Goal: Task Accomplishment & Management: Manage account settings

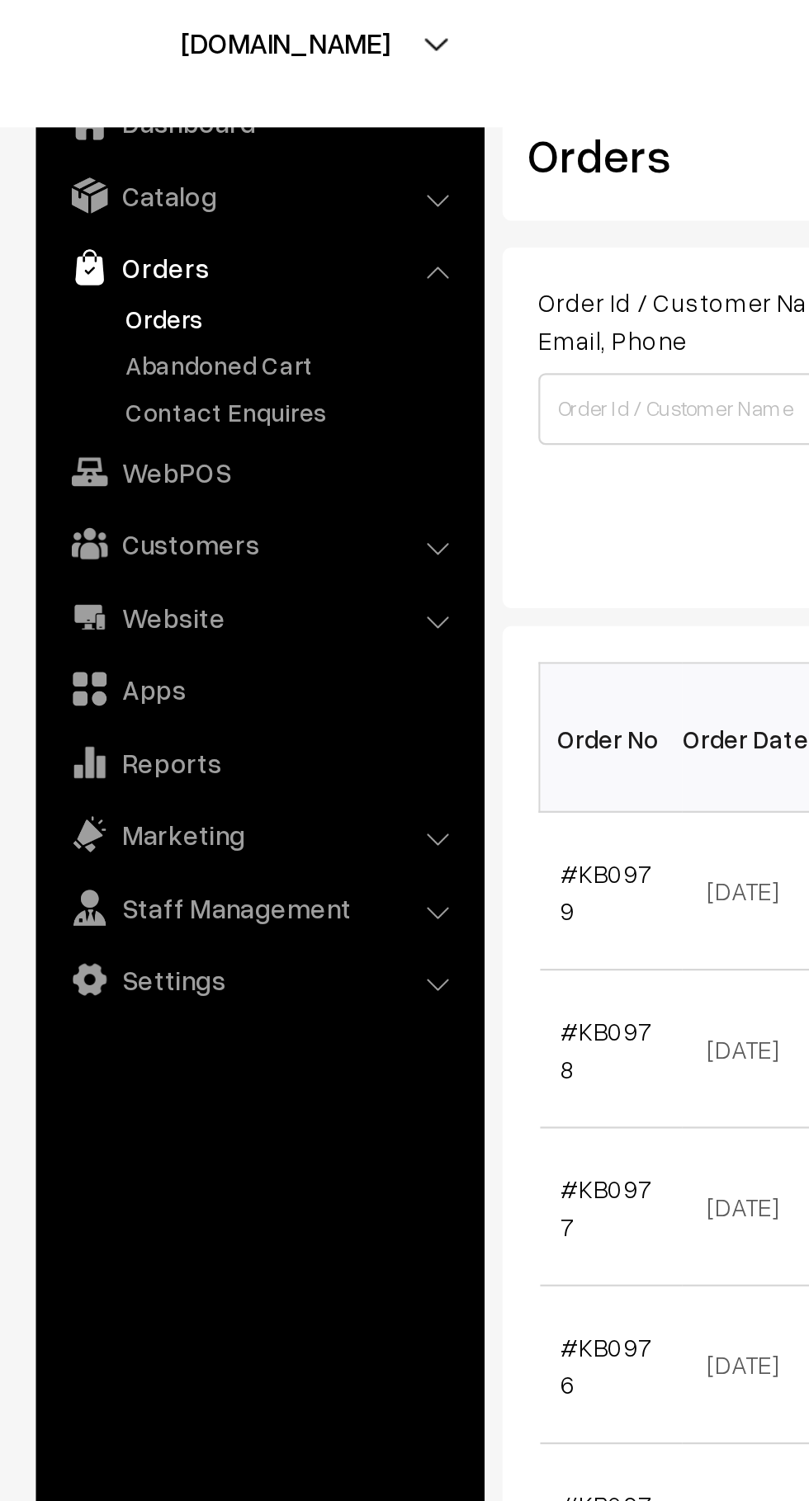
click at [125, 211] on link "Abandoned Cart" at bounding box center [135, 204] width 163 height 17
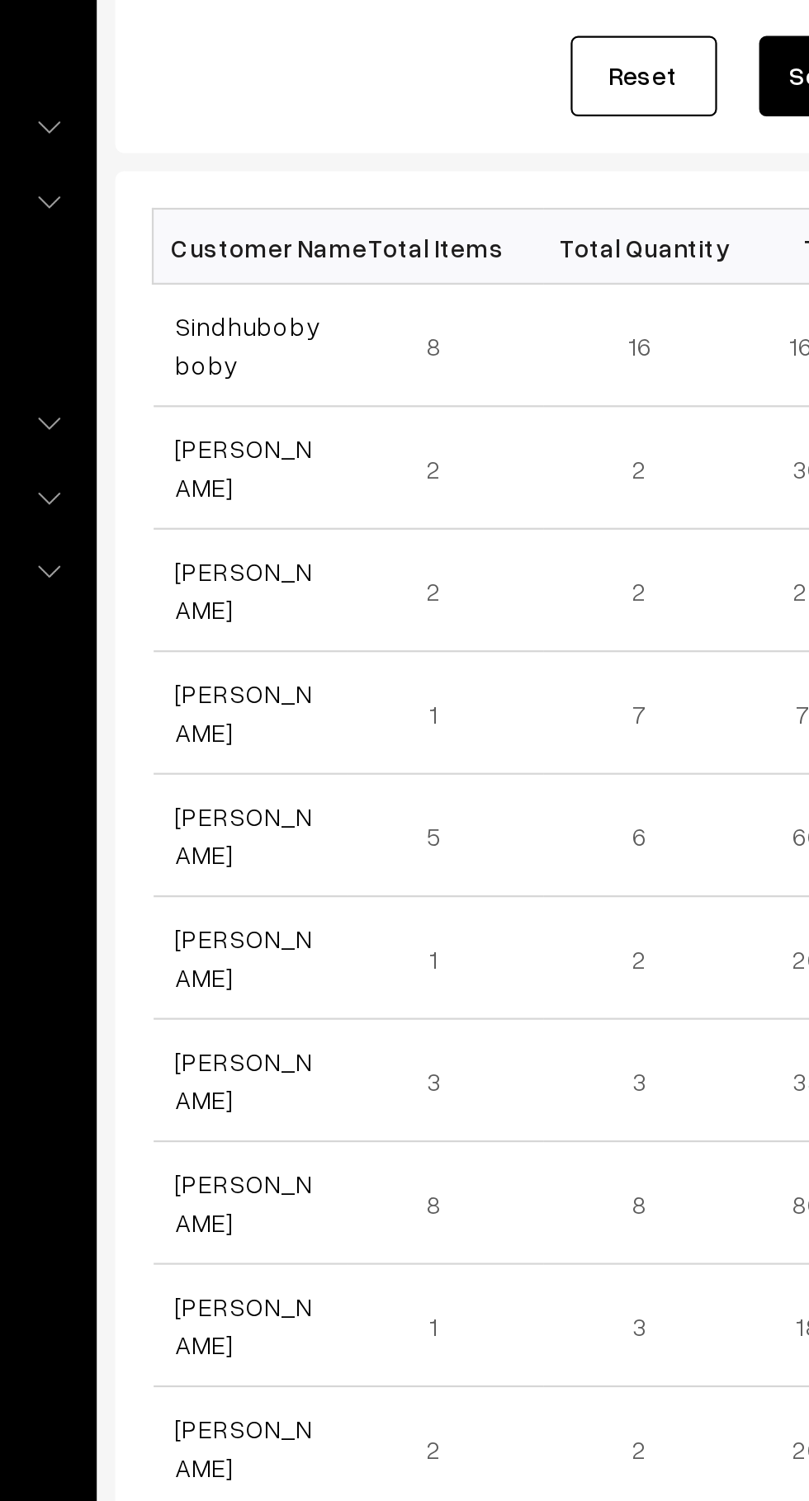
click at [300, 381] on link "Sindhuboby boby" at bounding box center [291, 387] width 66 height 31
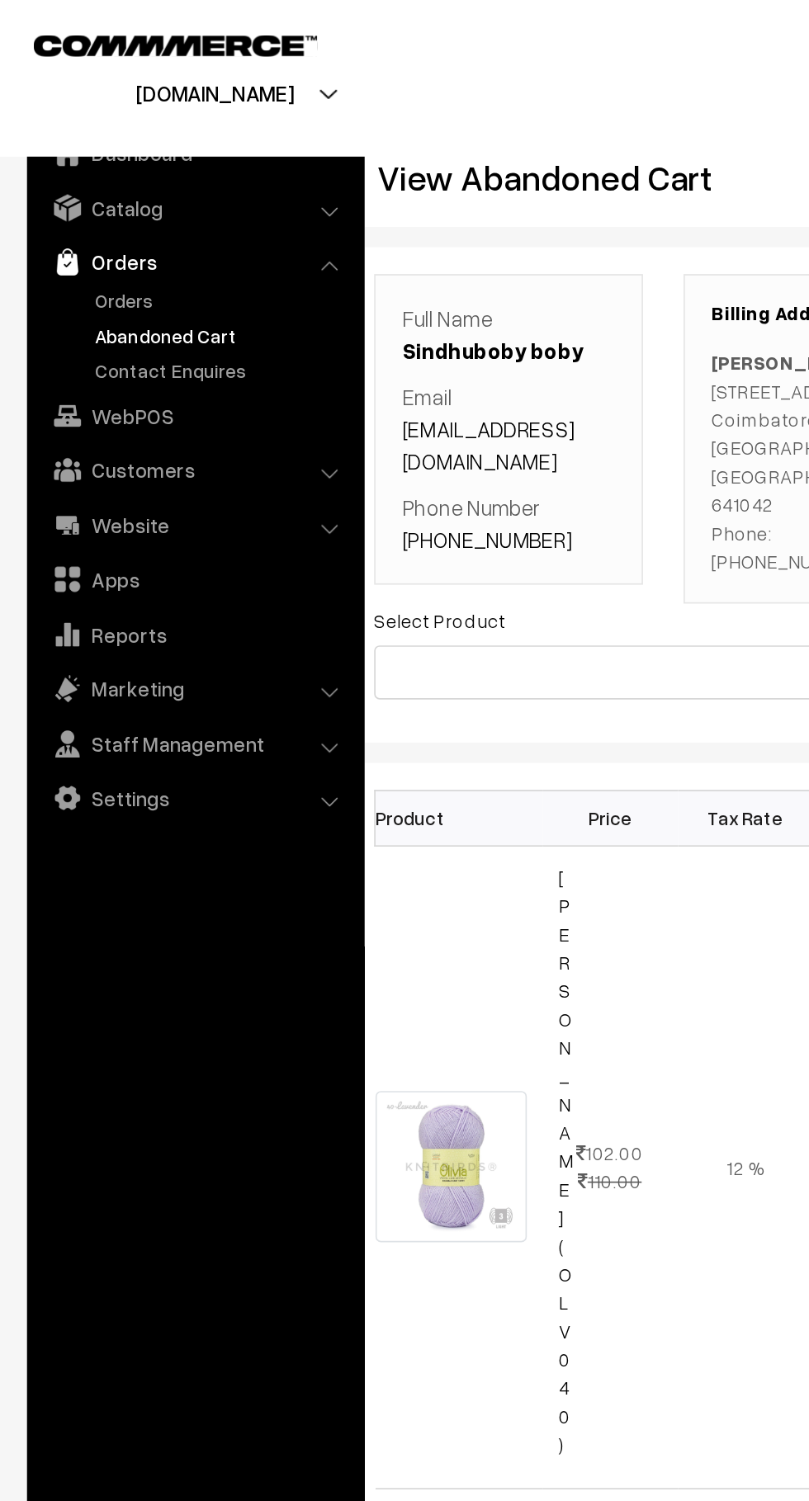
scroll to position [0, 10]
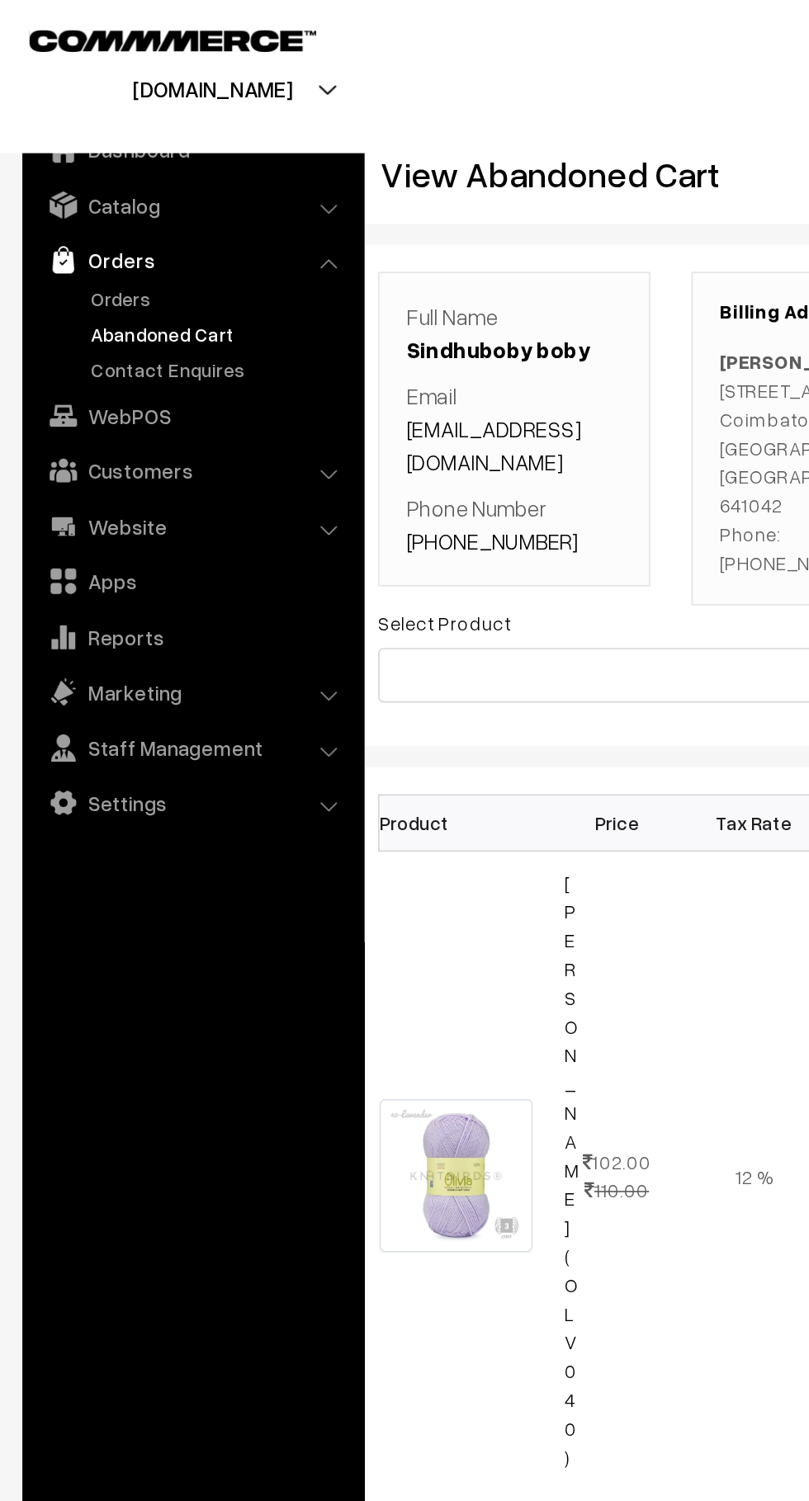
click at [153, 276] on link "Customers" at bounding box center [119, 287] width 196 height 30
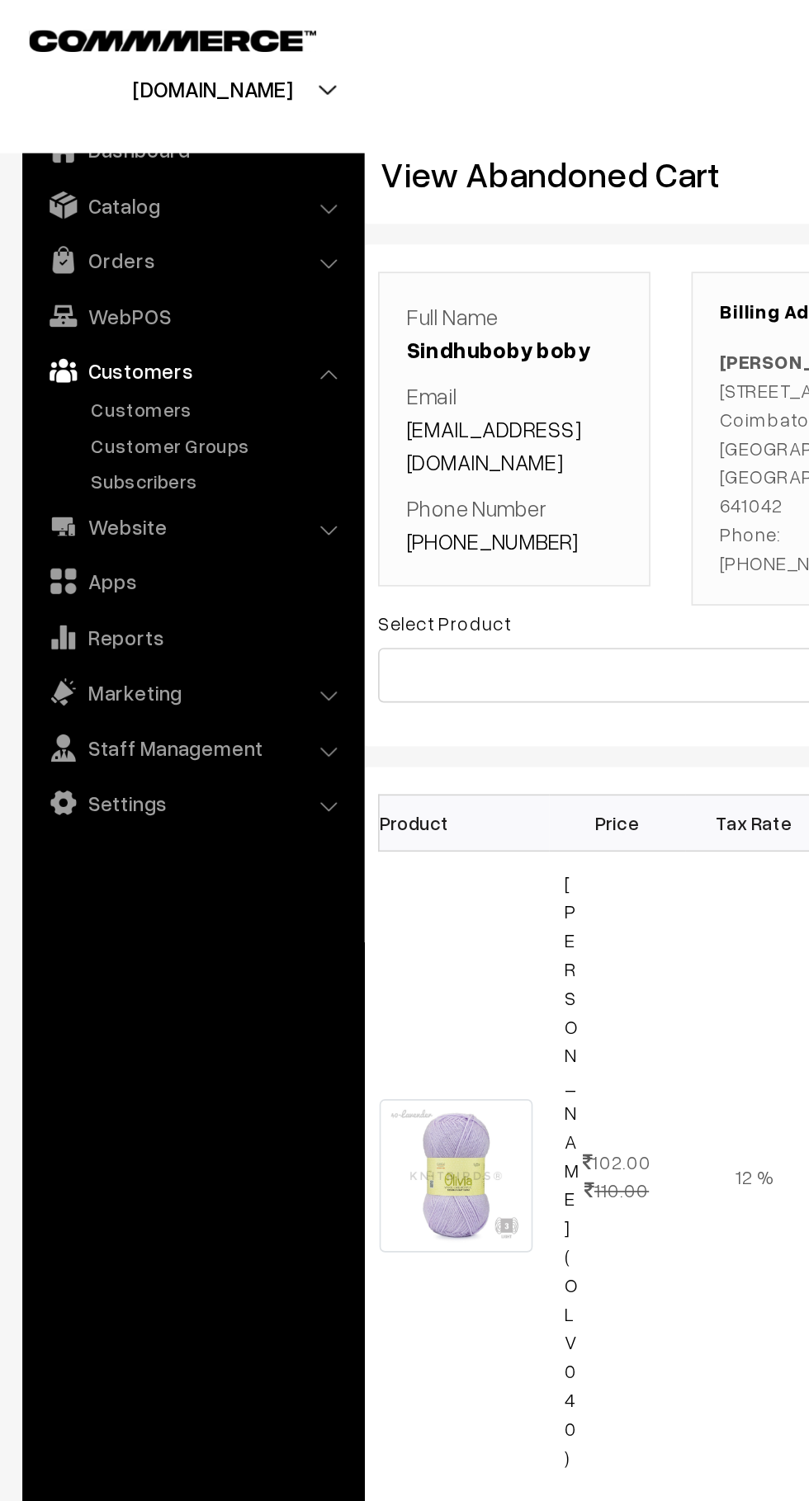
click at [125, 189] on link "WebPOS" at bounding box center [119, 194] width 196 height 30
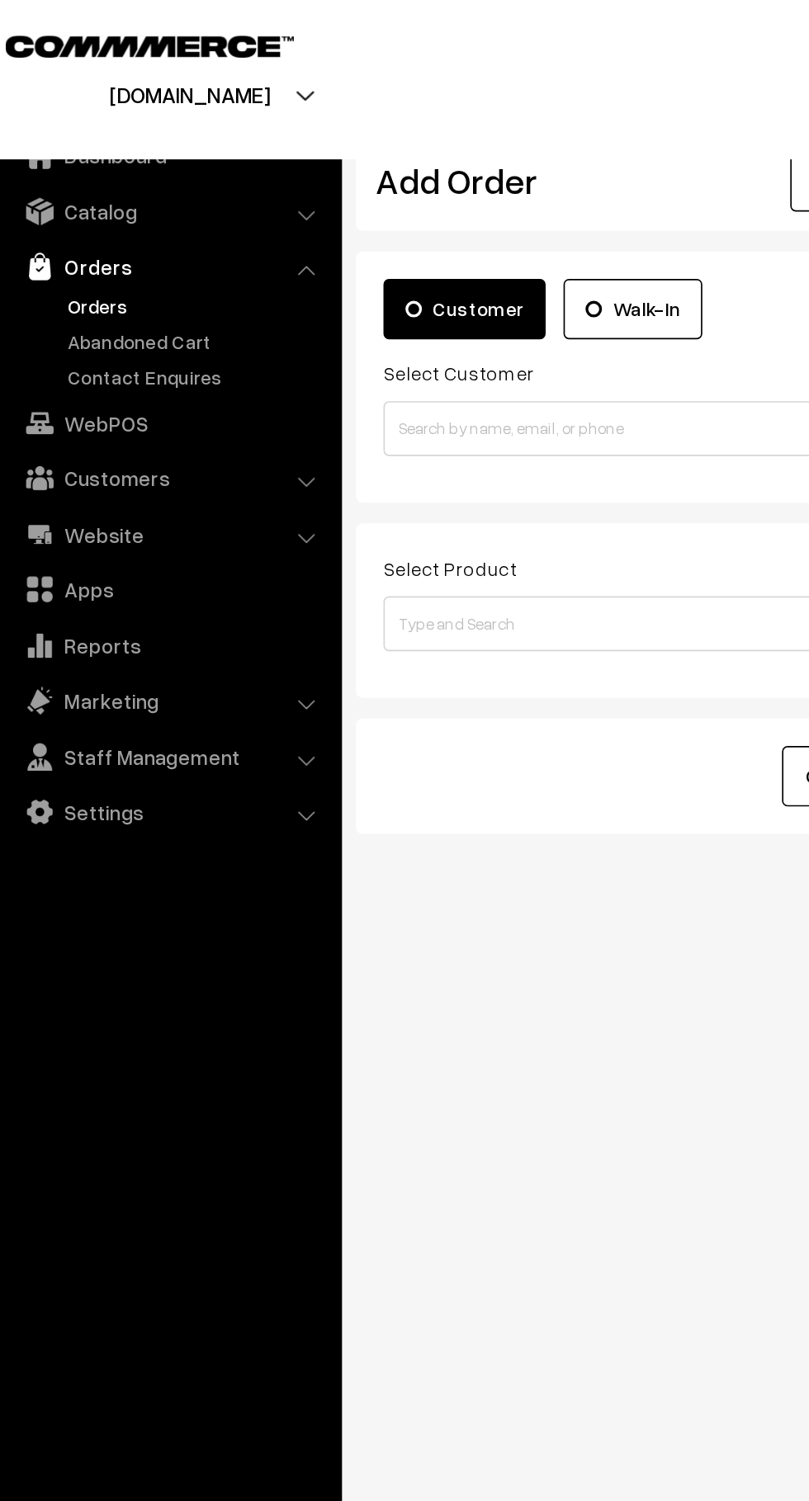
click at [130, 185] on link "Orders" at bounding box center [135, 183] width 163 height 17
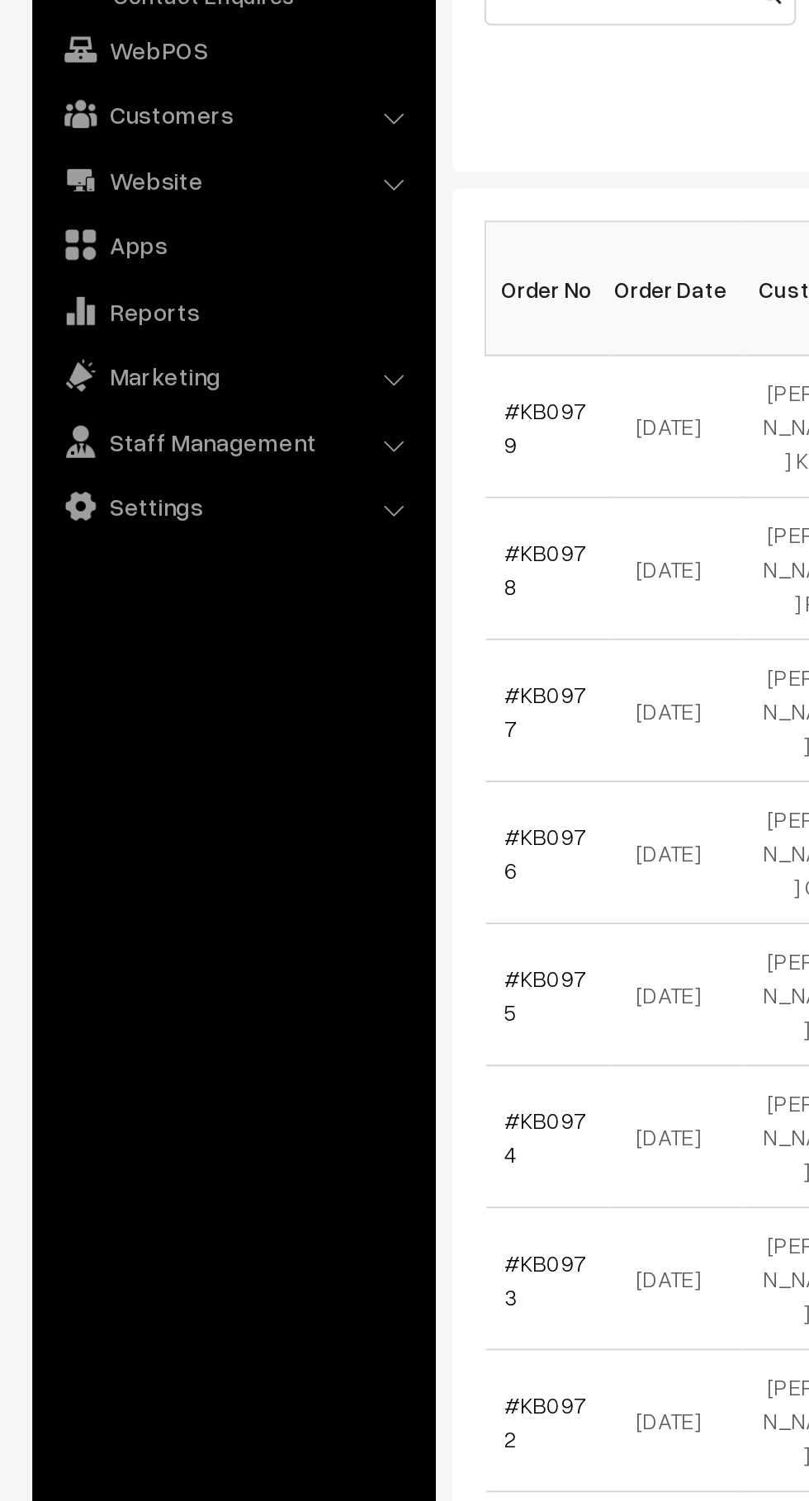
click at [134, 334] on link "Website" at bounding box center [119, 321] width 196 height 30
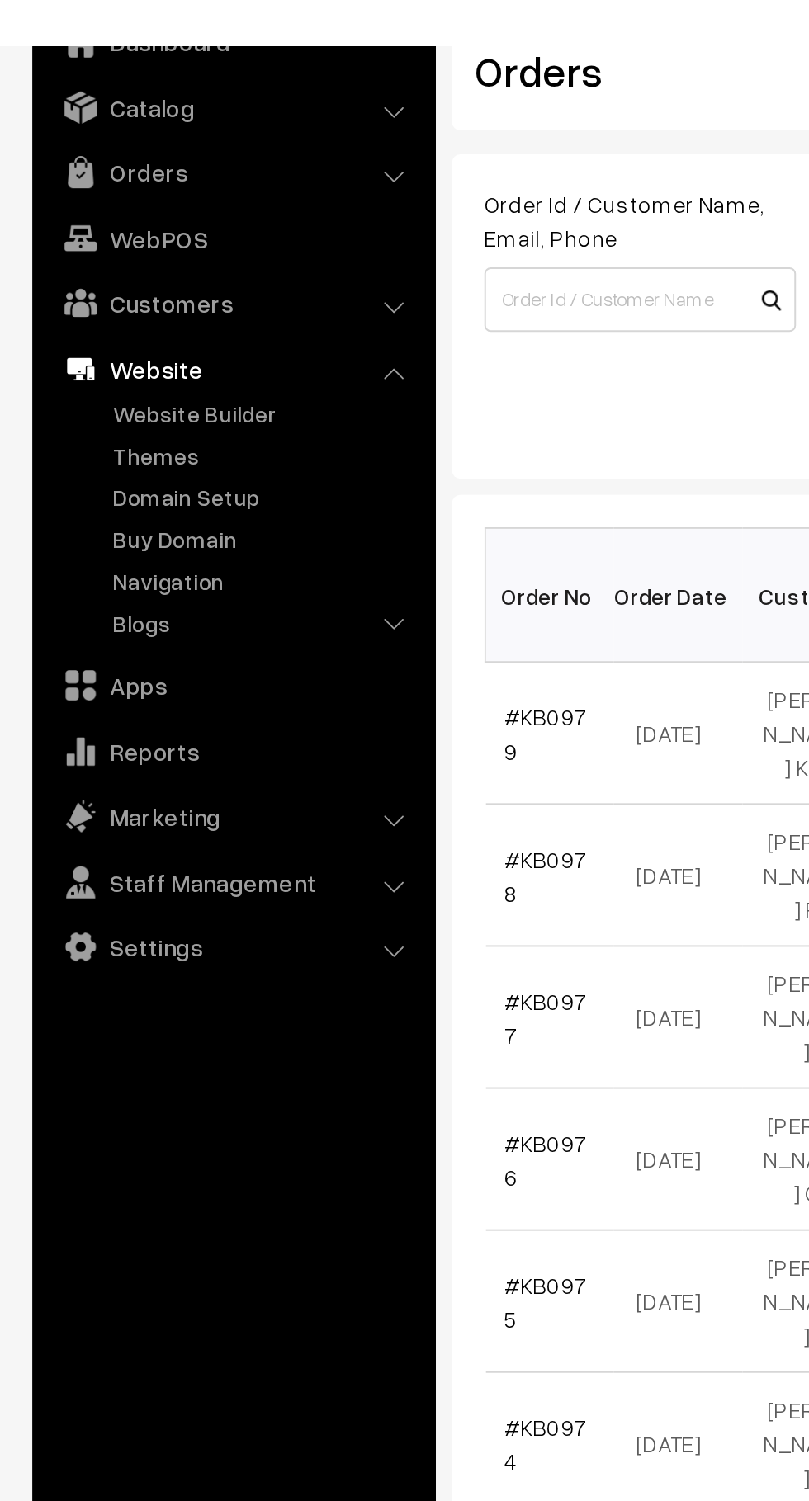
click at [139, 232] on link "Customers" at bounding box center [119, 227] width 196 height 30
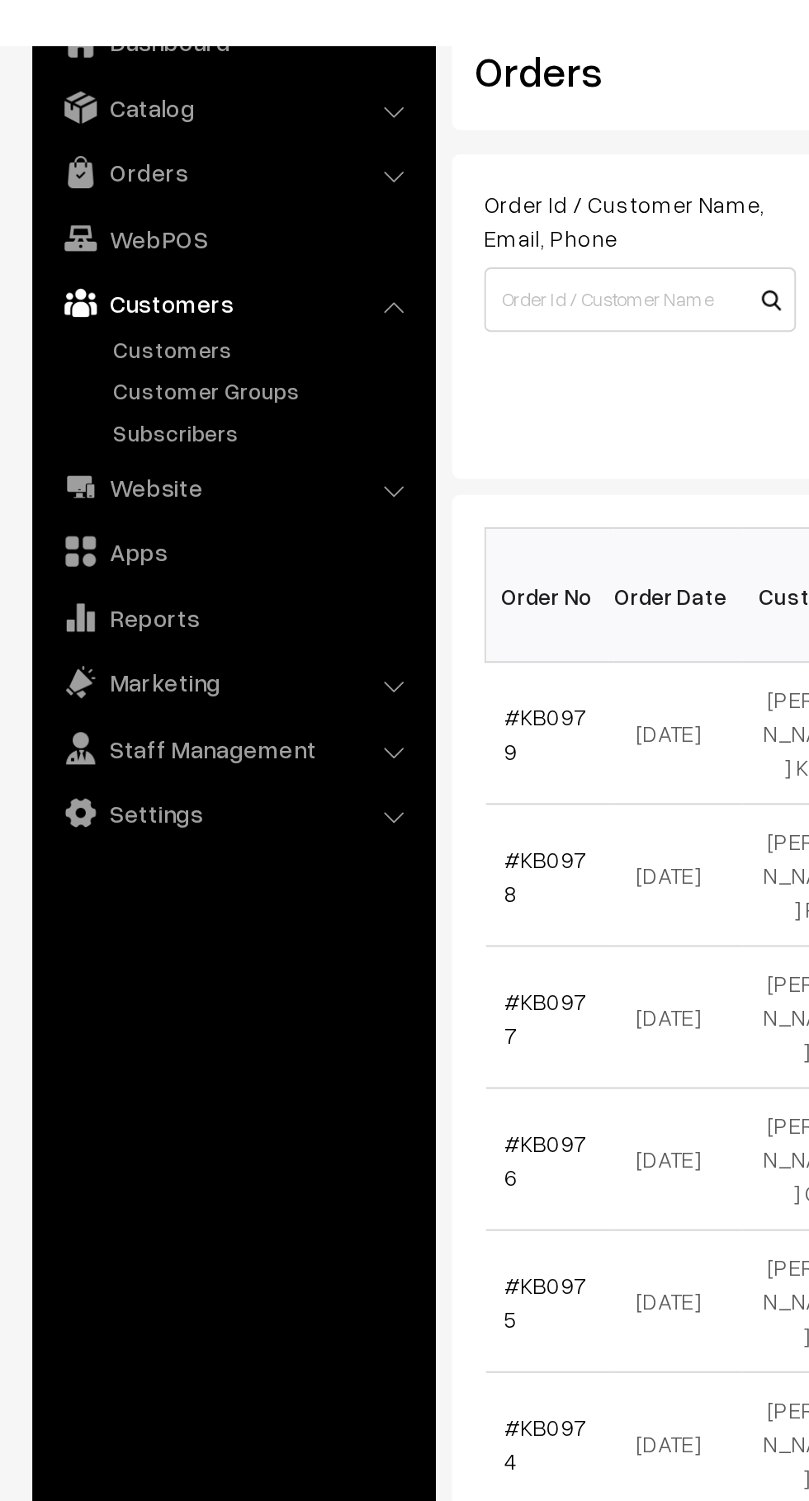
click at [122, 251] on link "Customers" at bounding box center [135, 250] width 163 height 17
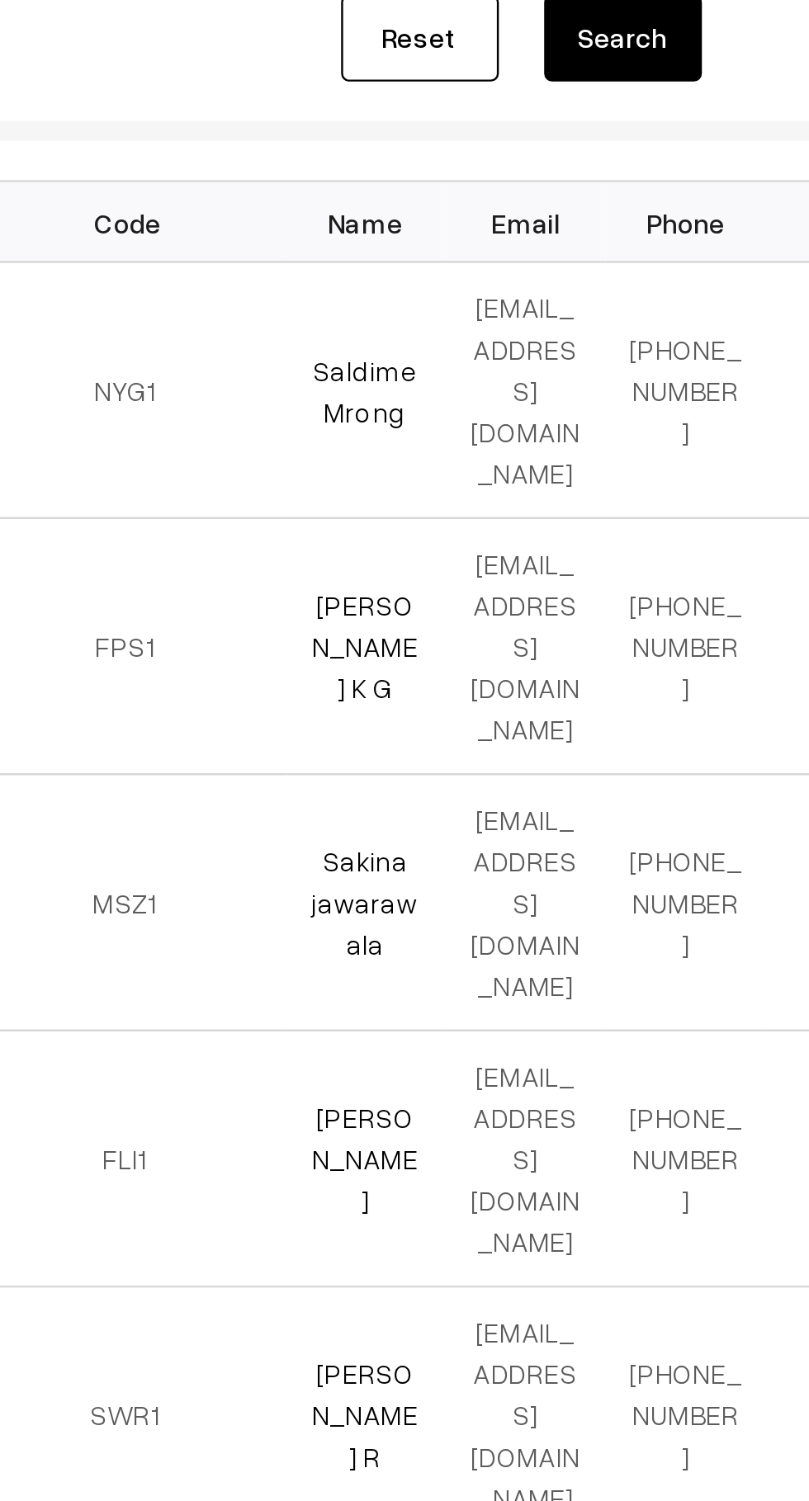
click at [455, 399] on link "Saldime Mrong" at bounding box center [447, 413] width 44 height 31
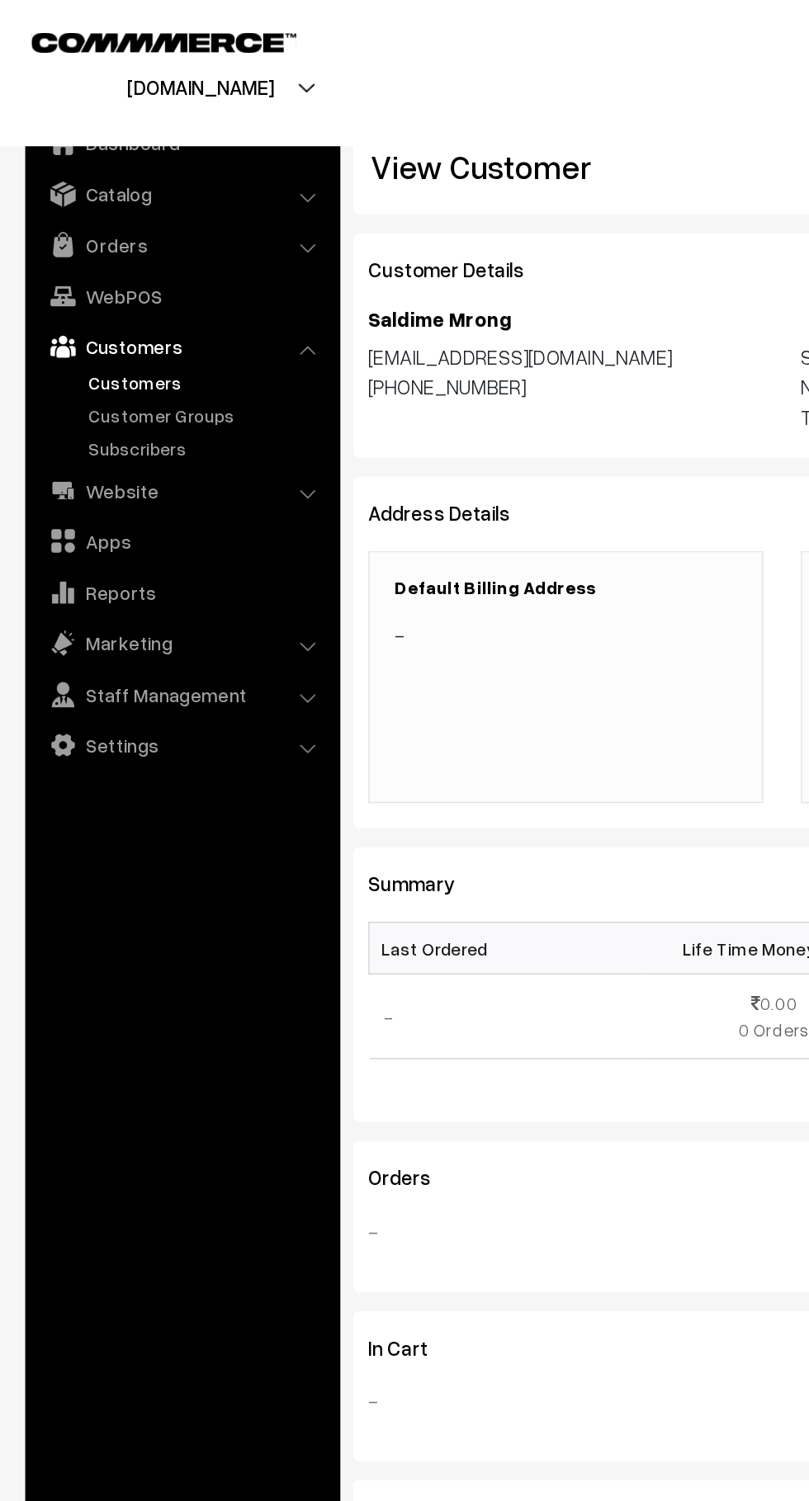
click at [151, 163] on link "Orders" at bounding box center [119, 160] width 196 height 30
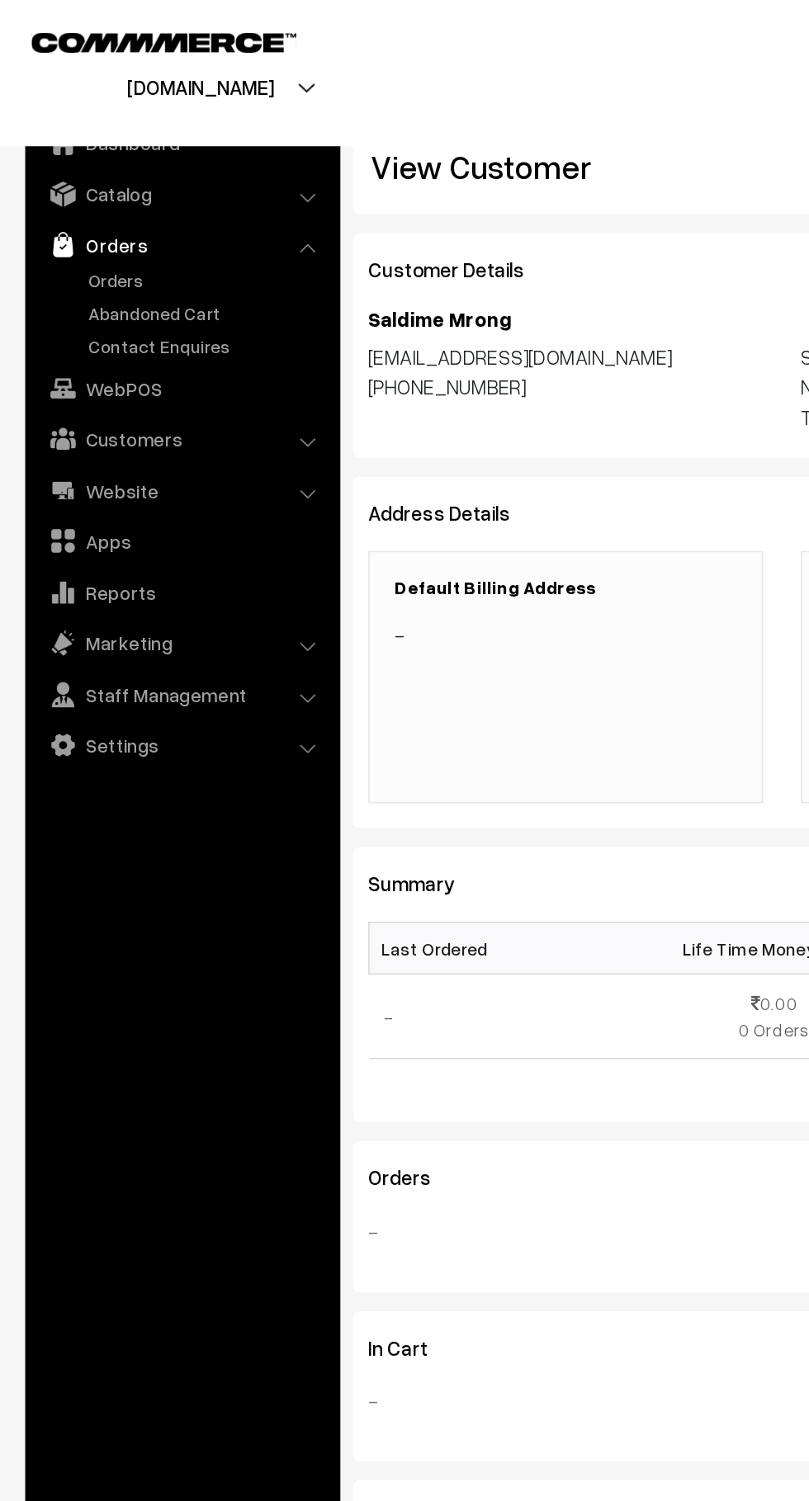
click at [136, 207] on link "Abandoned Cart" at bounding box center [135, 204] width 163 height 17
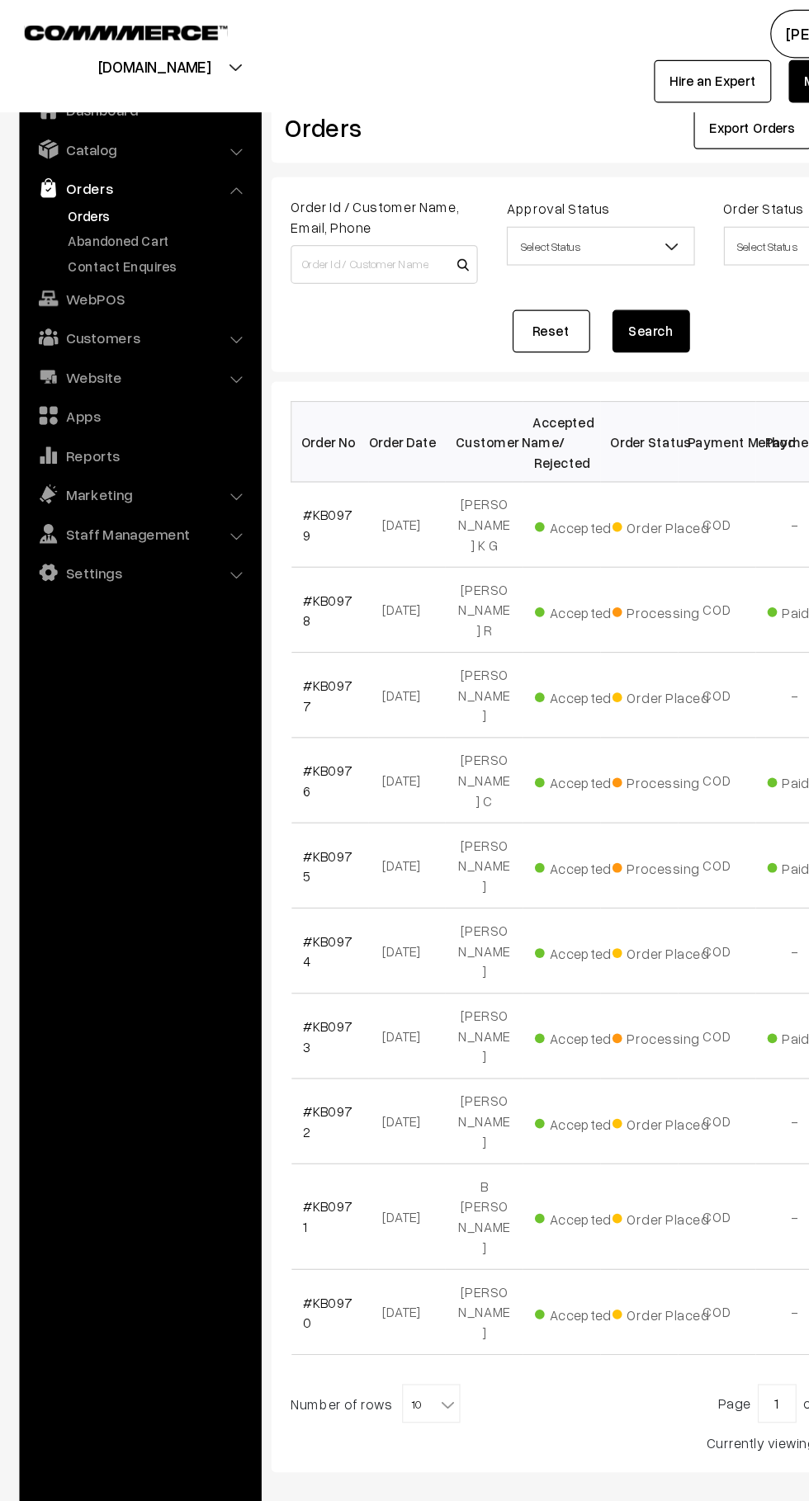
click at [143, 212] on link "Abandoned Cart" at bounding box center [135, 204] width 163 height 17
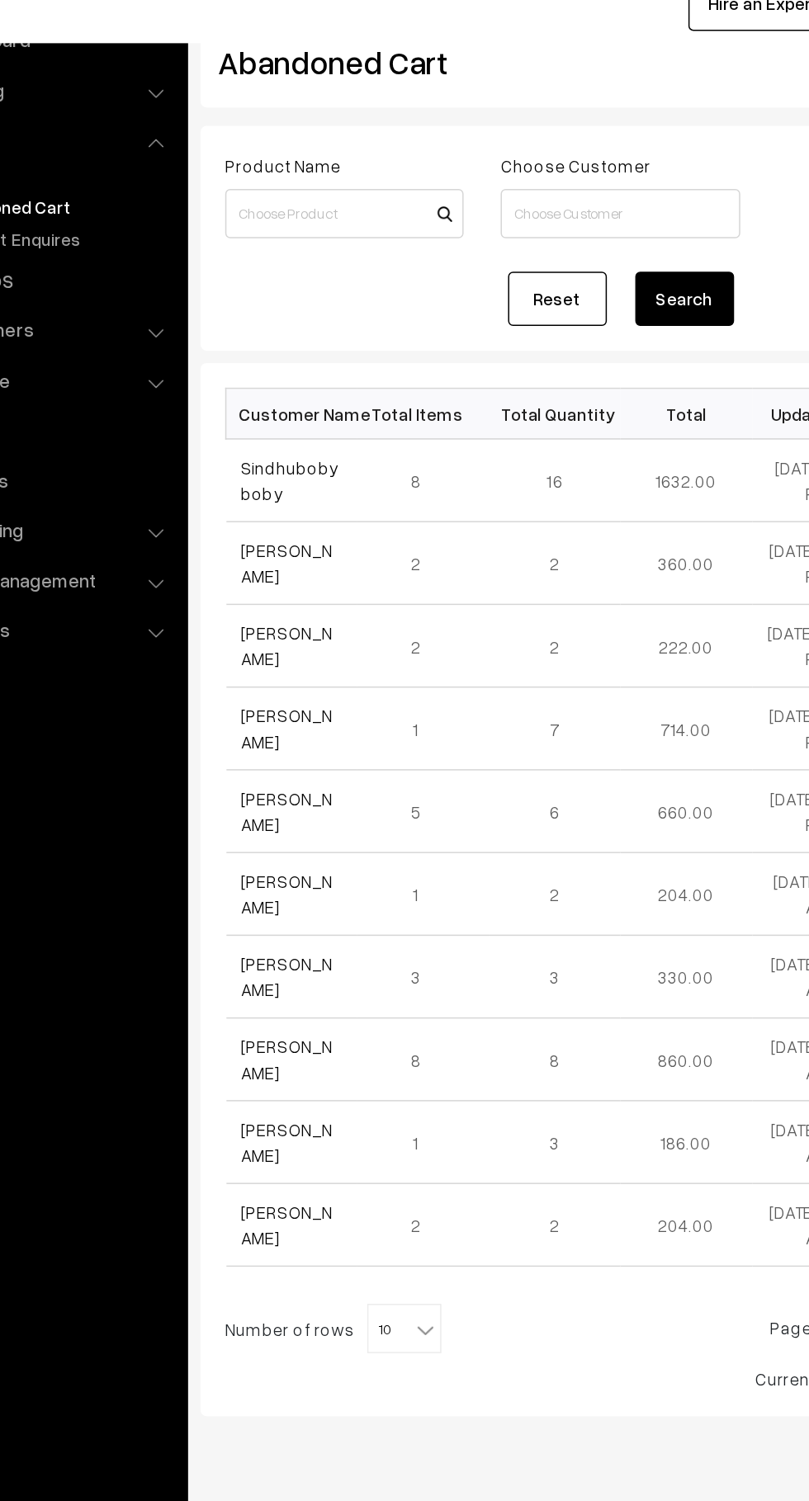
click at [300, 375] on link "Sindhuboby boby" at bounding box center [291, 387] width 66 height 31
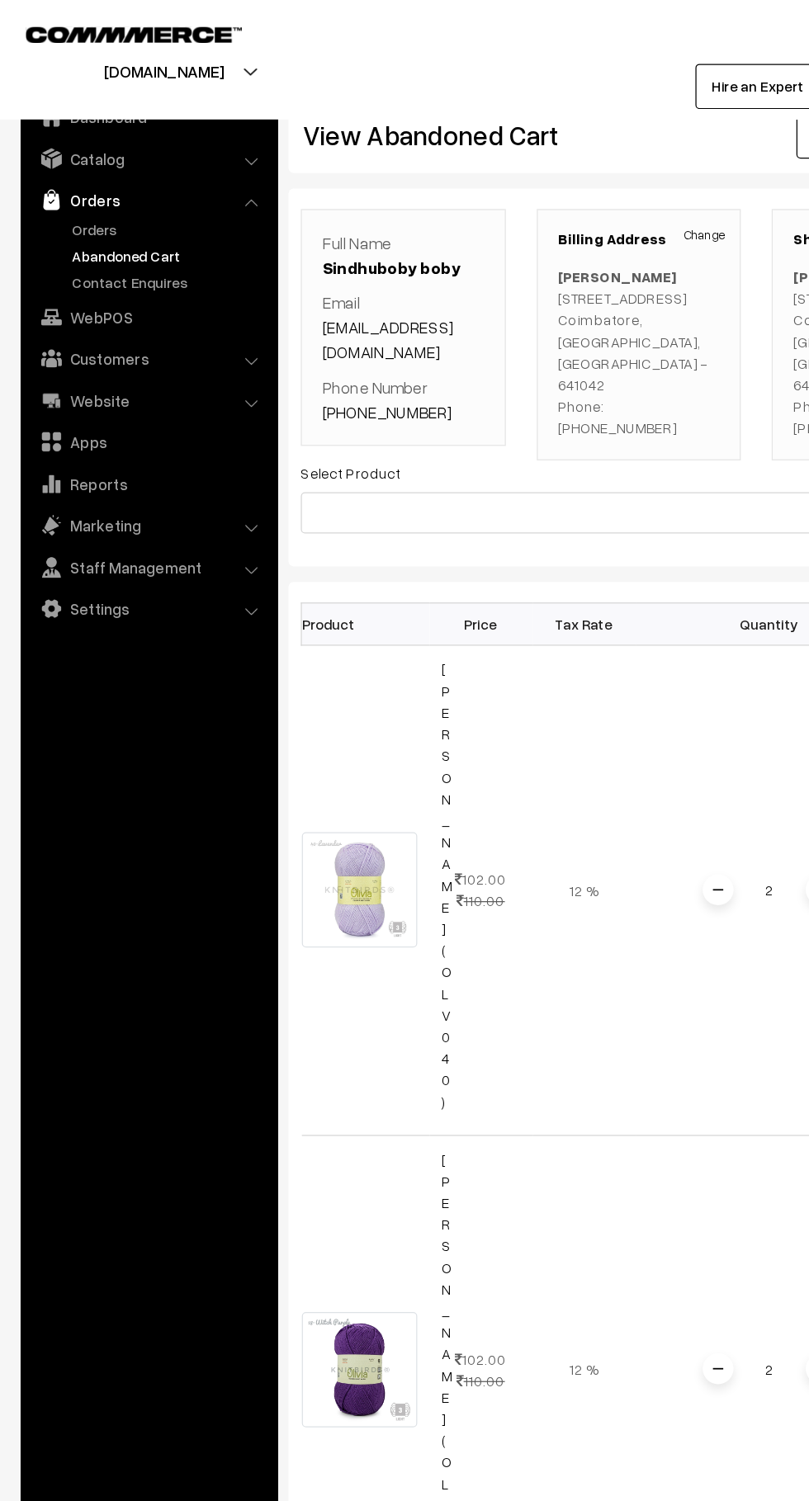
click at [133, 198] on link "Abandoned Cart" at bounding box center [135, 204] width 163 height 17
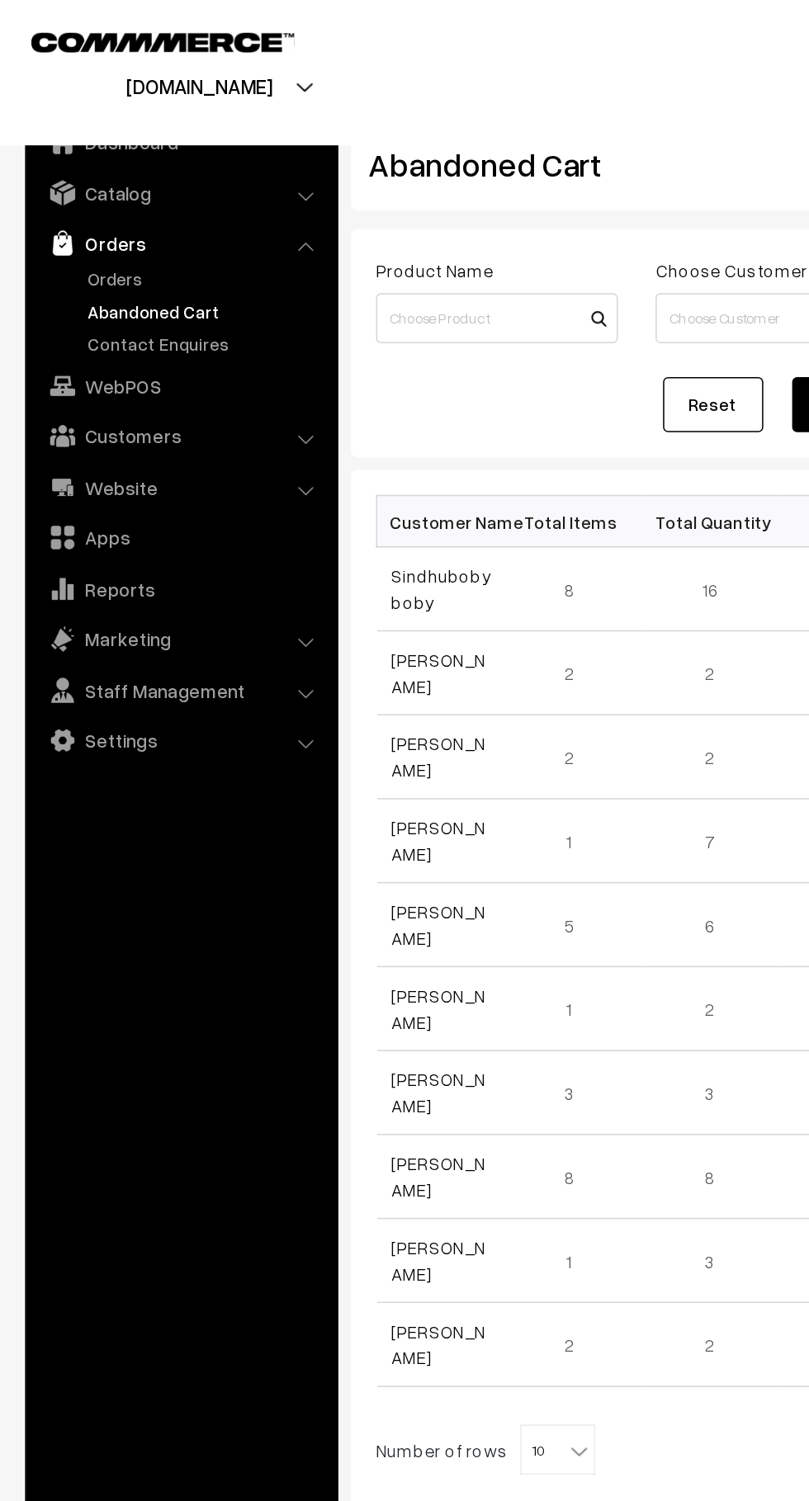
click at [95, 187] on link "Orders" at bounding box center [135, 183] width 163 height 17
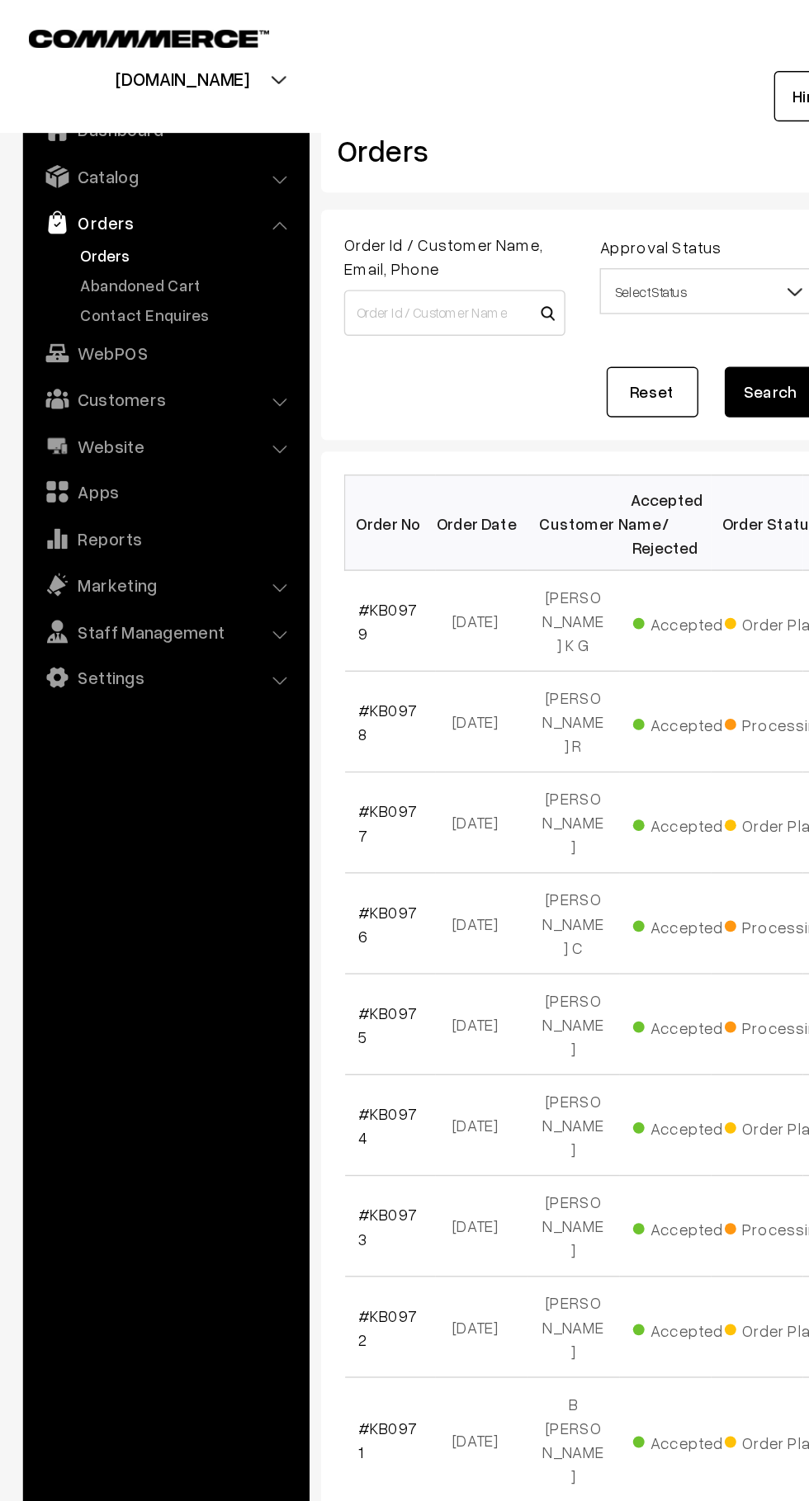
click at [144, 206] on link "Abandoned Cart" at bounding box center [135, 204] width 163 height 17
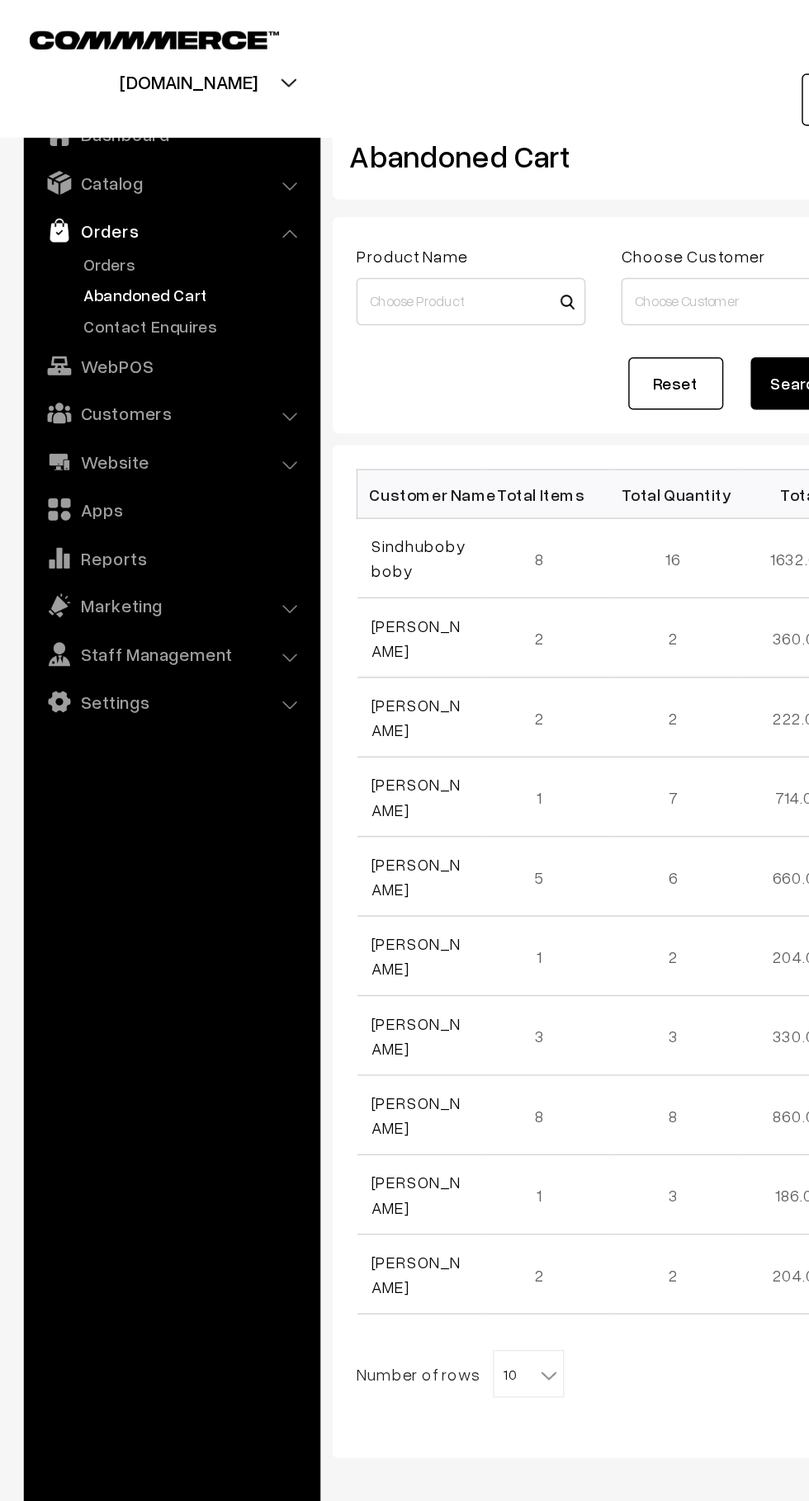
click at [90, 170] on link "Orders" at bounding box center [119, 160] width 196 height 30
click at [88, 176] on link "Orders" at bounding box center [135, 183] width 163 height 17
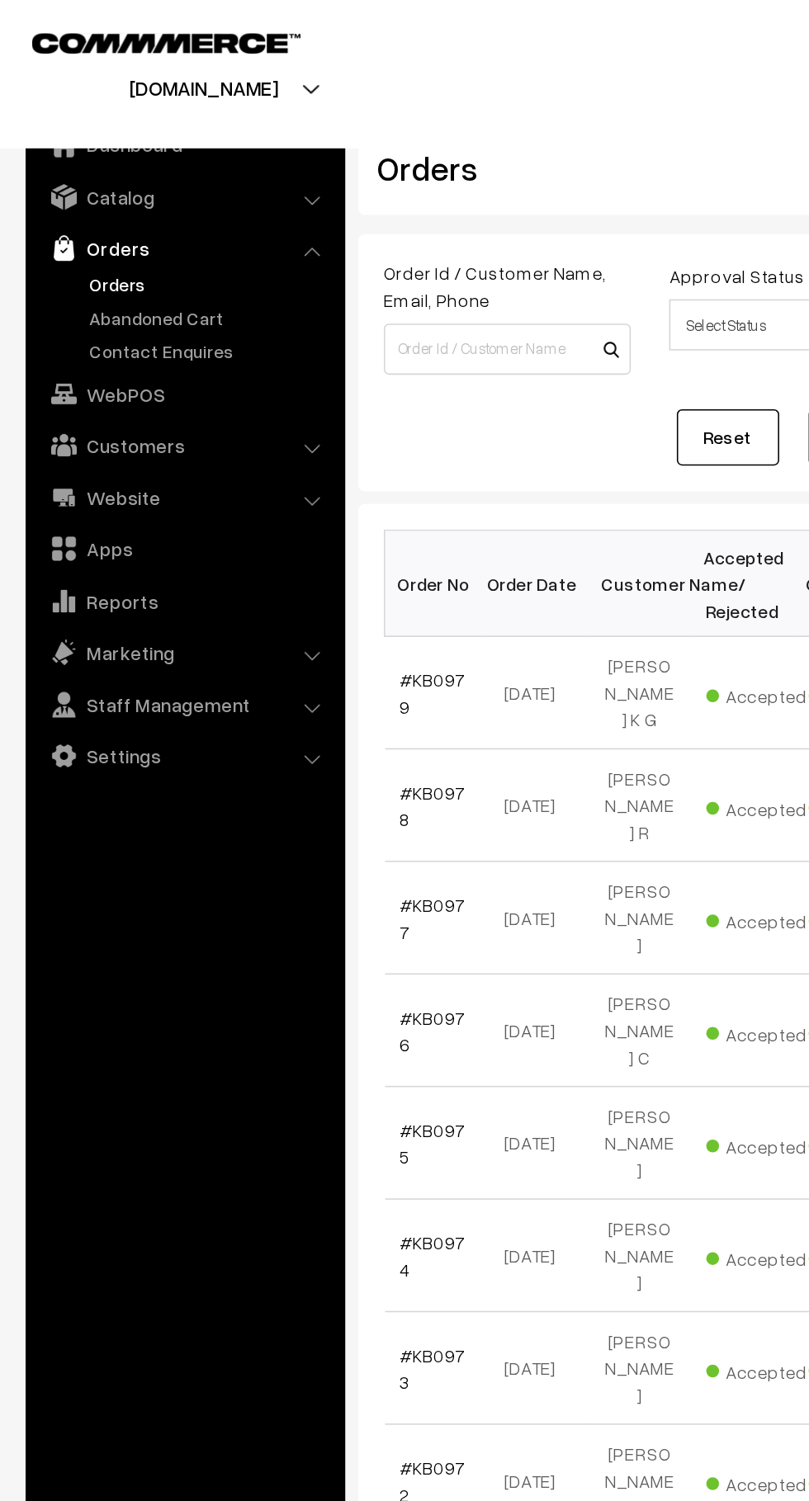
click at [140, 295] on link "Customers" at bounding box center [119, 287] width 196 height 30
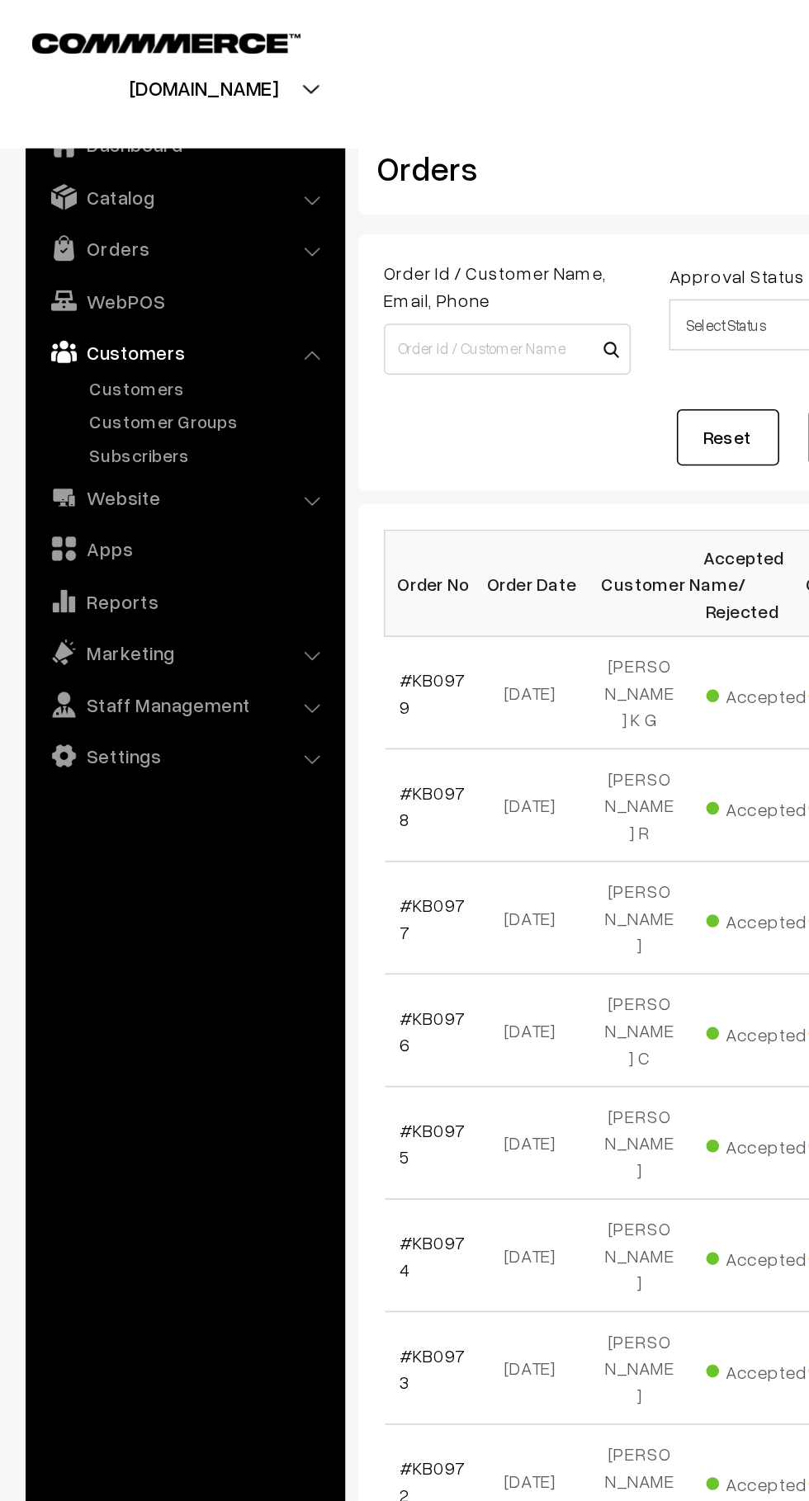
click at [153, 157] on link "Orders" at bounding box center [119, 160] width 196 height 30
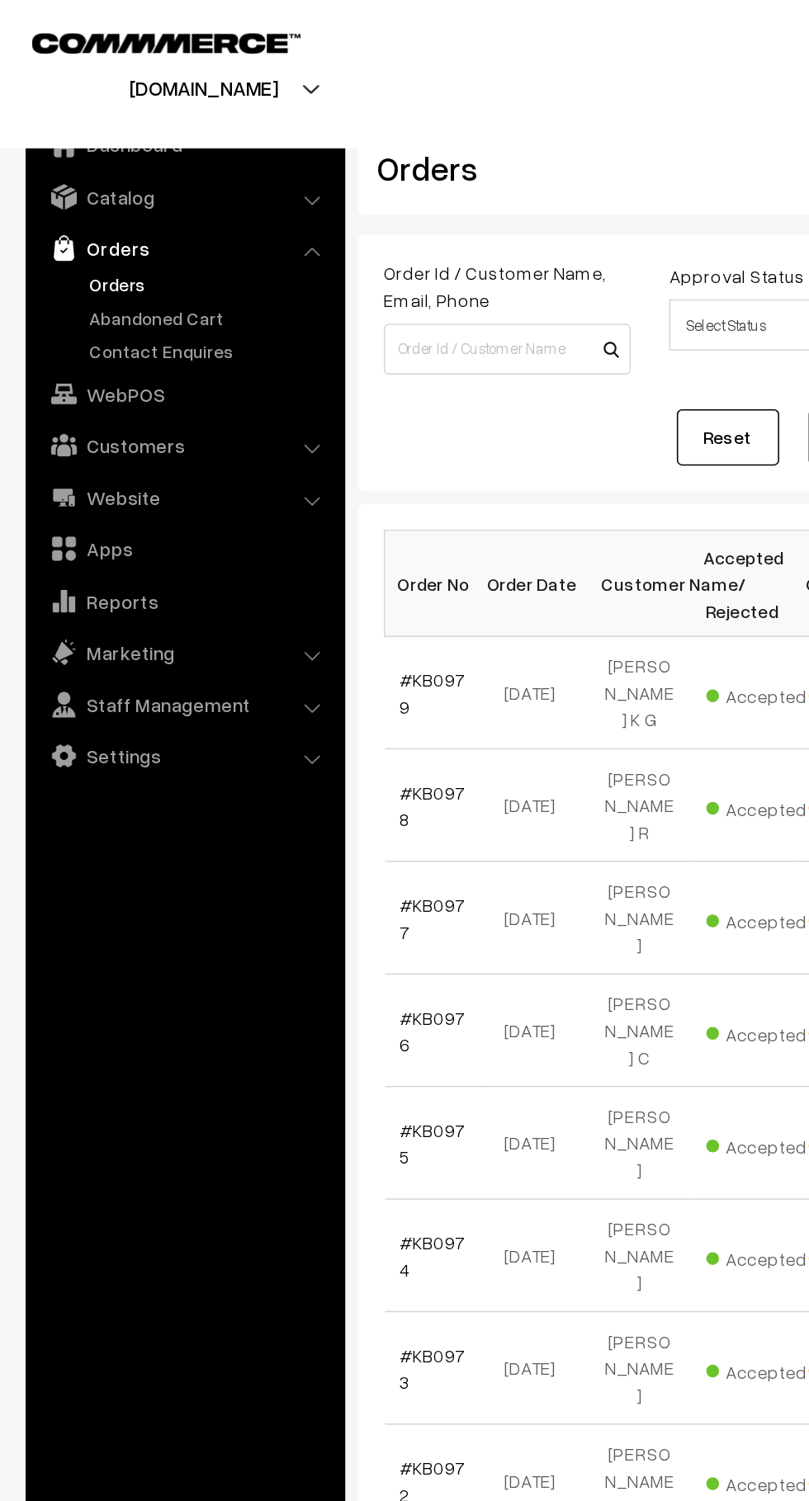
click at [133, 200] on link "Abandoned Cart" at bounding box center [135, 204] width 163 height 17
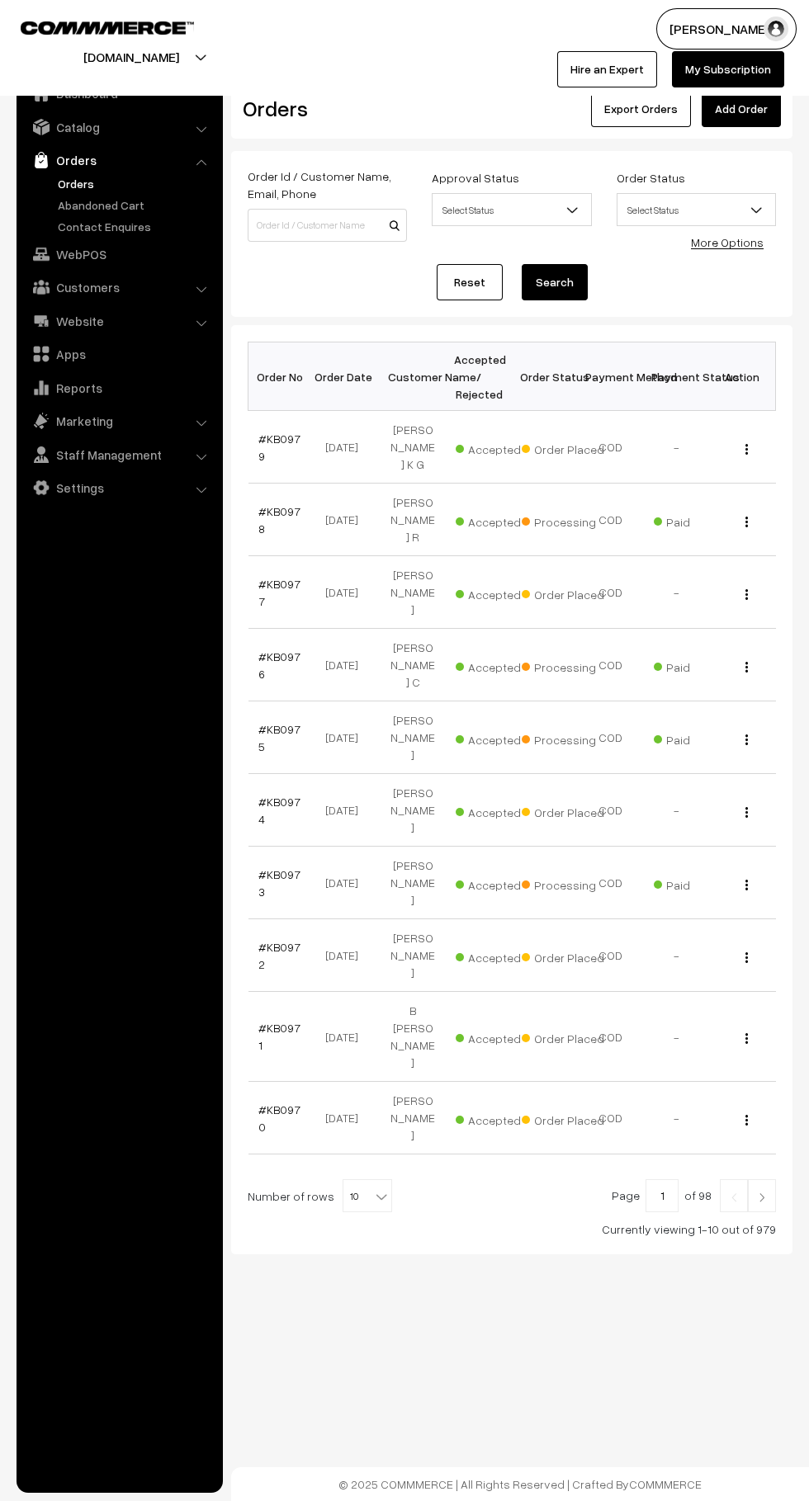
click at [140, 205] on link "Abandoned Cart" at bounding box center [135, 204] width 163 height 17
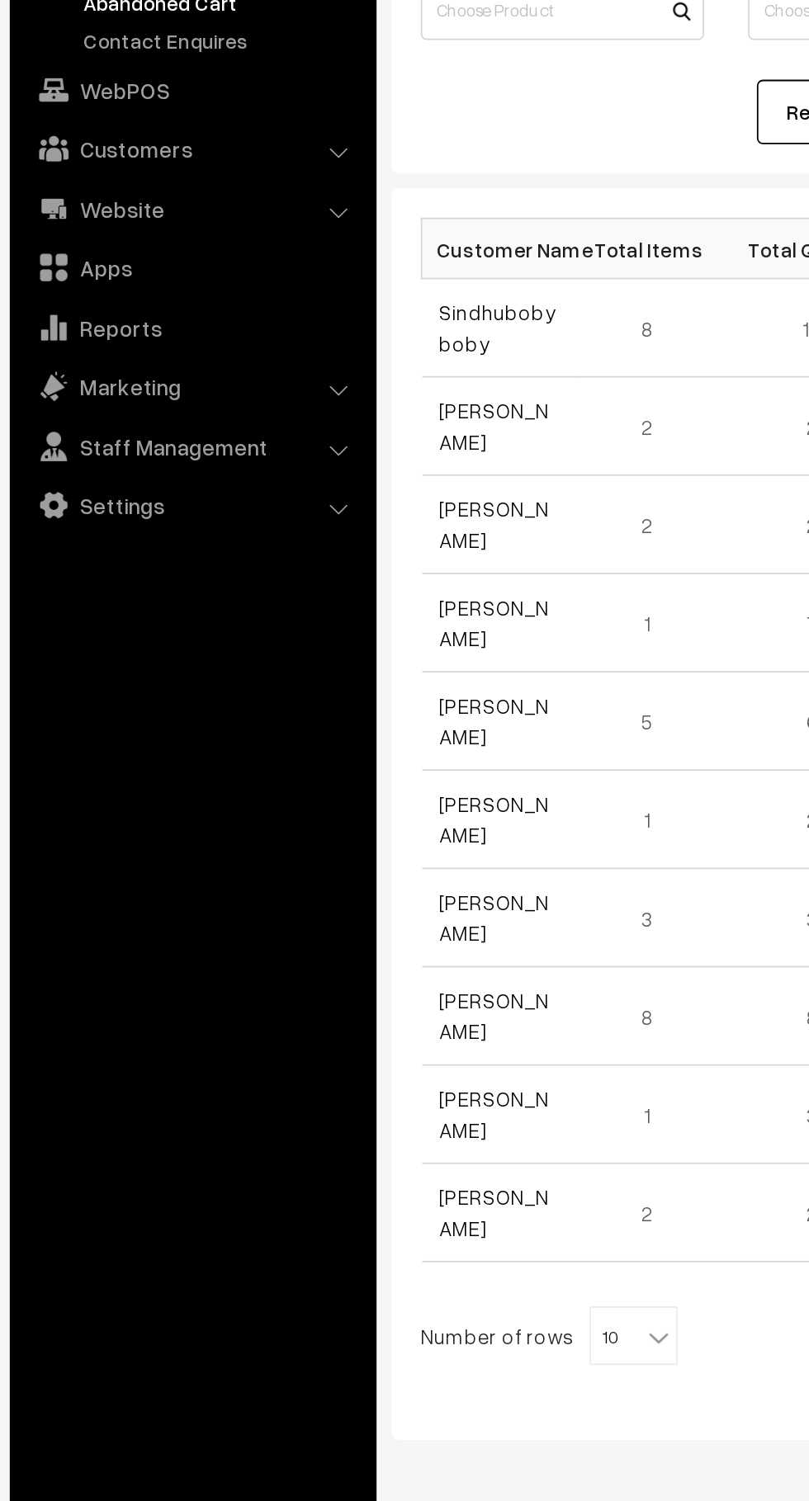
click at [129, 285] on link "Customers" at bounding box center [119, 287] width 196 height 30
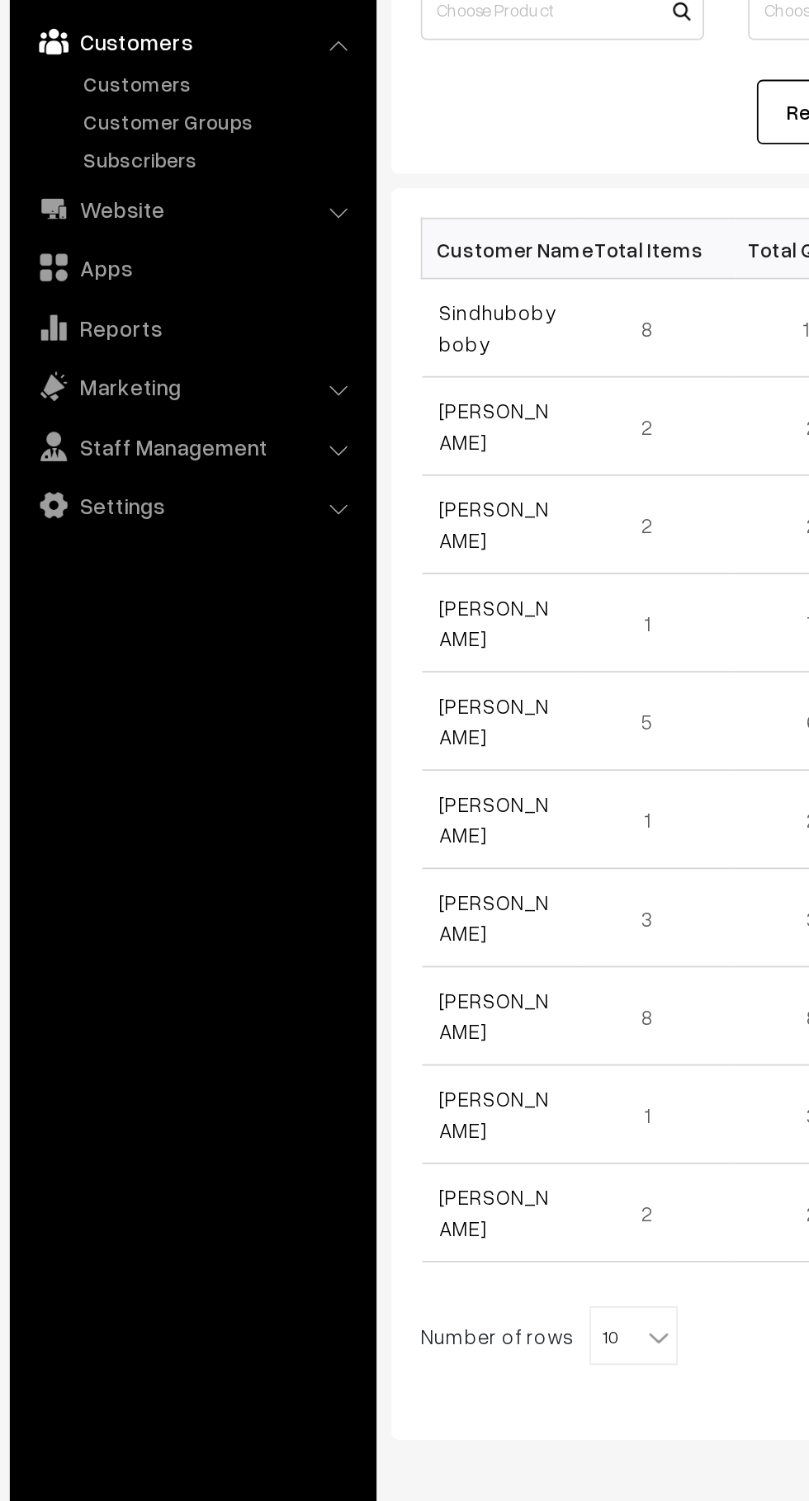
click at [125, 257] on link "Customers" at bounding box center [135, 250] width 163 height 17
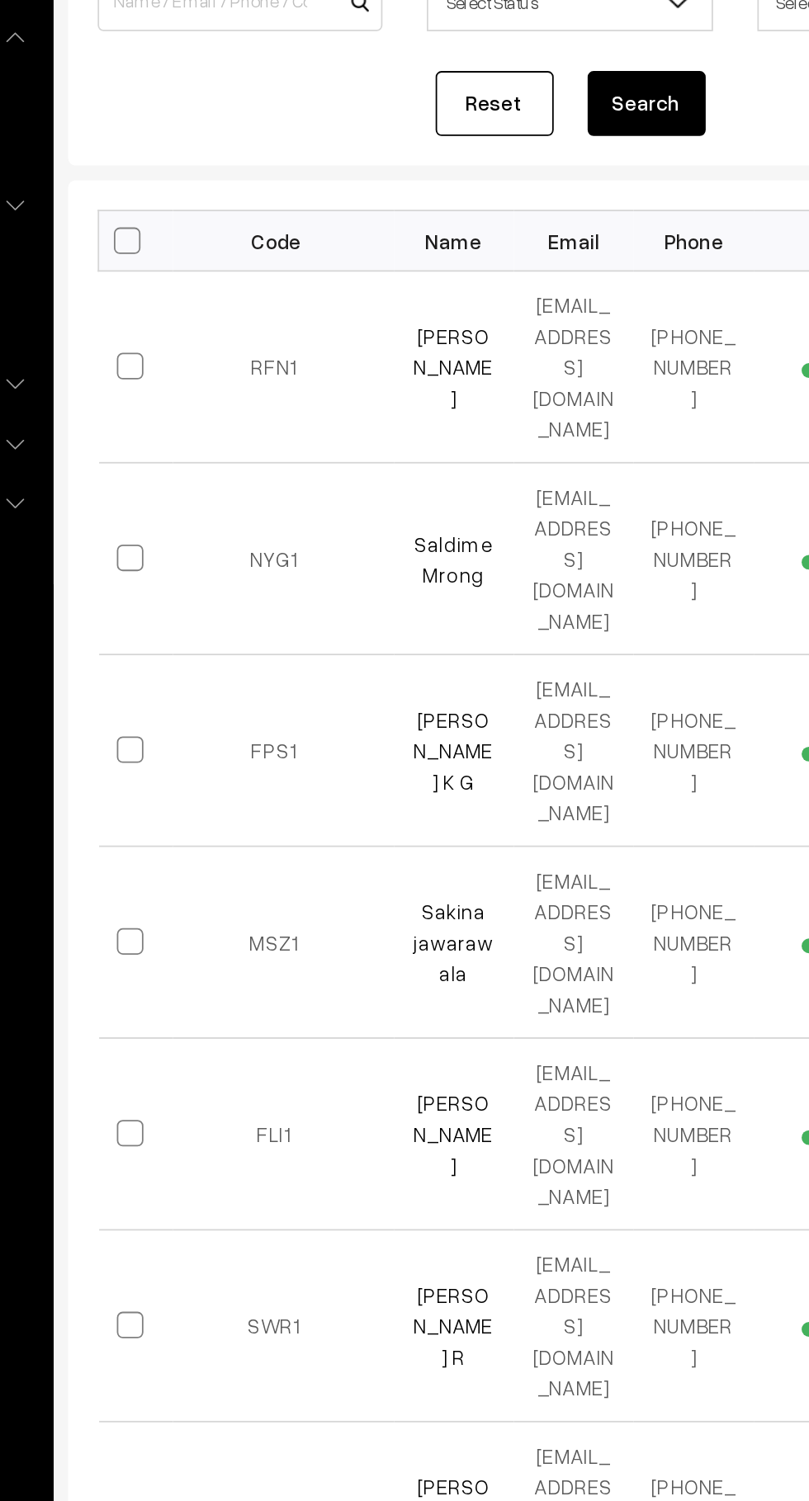
click at [443, 392] on link "[PERSON_NAME]" at bounding box center [446, 413] width 45 height 49
